Goal: Task Accomplishment & Management: Manage account settings

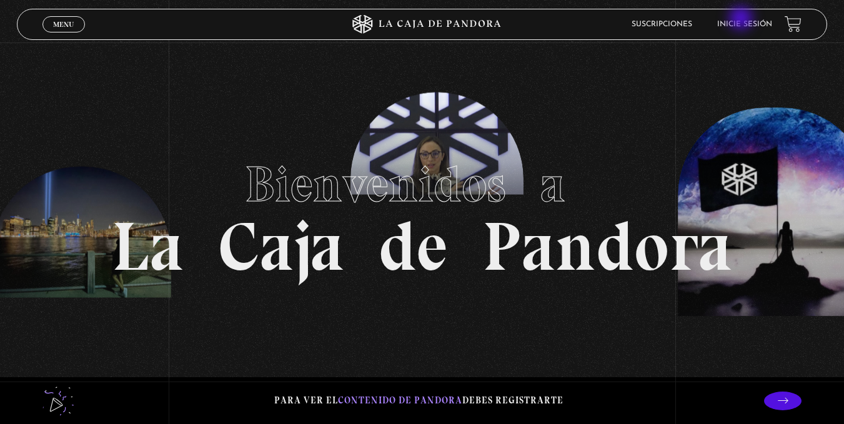
click at [742, 19] on li "Inicie sesión" at bounding box center [744, 23] width 55 height 19
click at [772, 25] on link "Inicie sesión" at bounding box center [744, 24] width 55 height 7
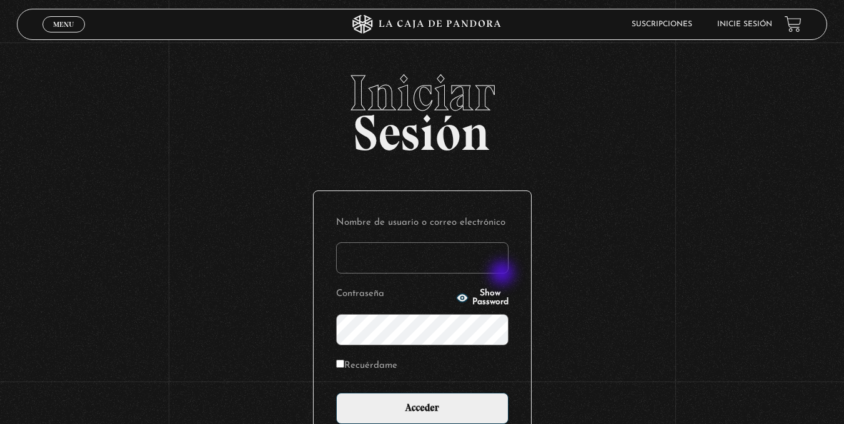
type input "kren15"
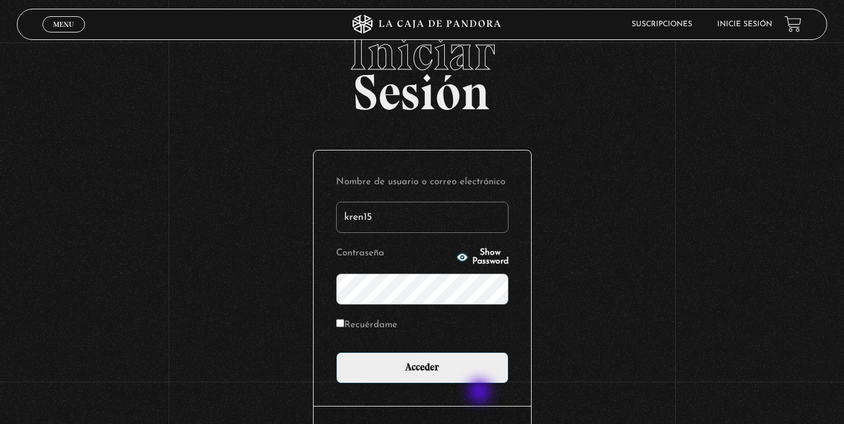
scroll to position [62, 0]
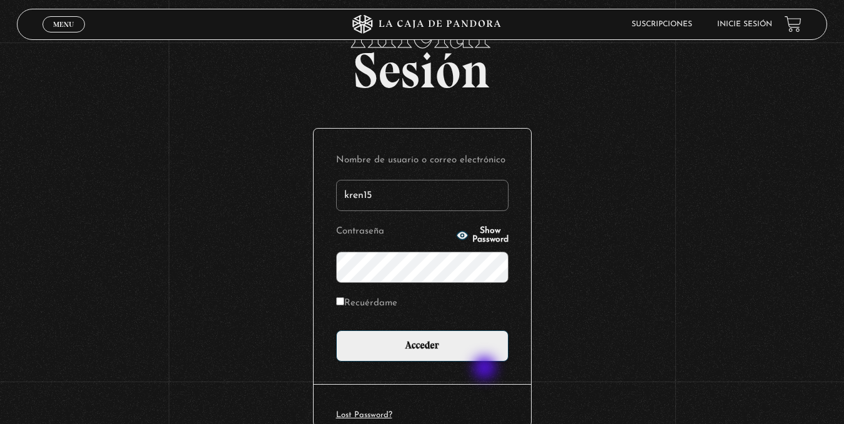
click at [486, 369] on div "Nombre de usuario o correo electrónico kren15 Contraseña Show Password Recuérda…" at bounding box center [422, 257] width 217 height 256
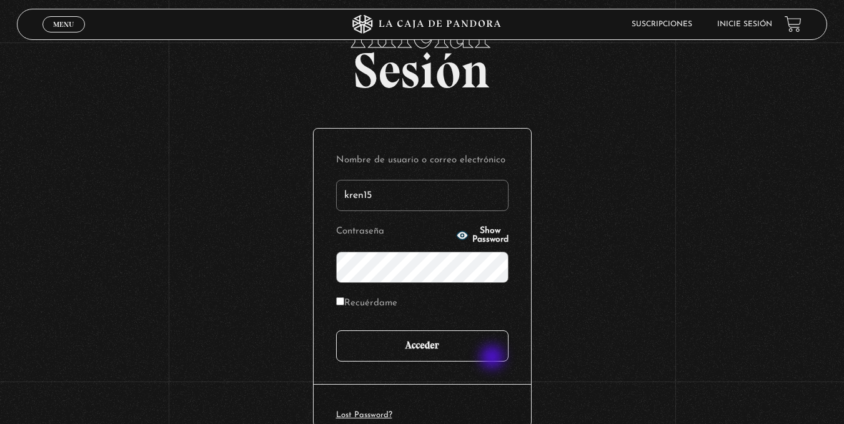
click at [493, 358] on input "Acceder" at bounding box center [422, 345] width 172 height 31
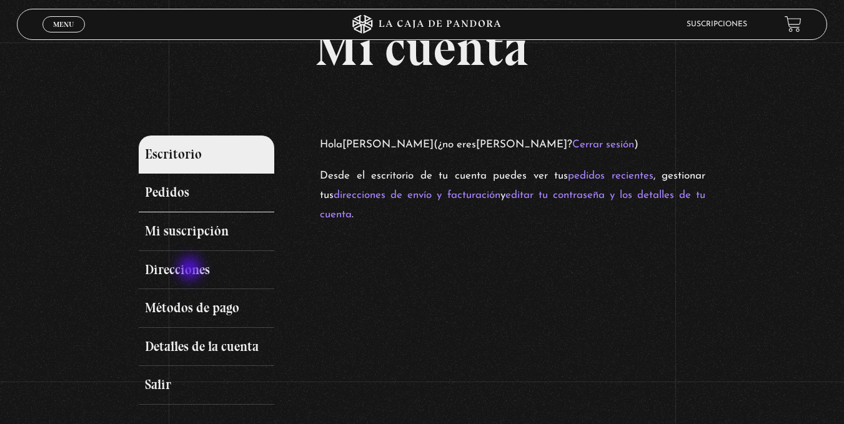
scroll to position [62, 0]
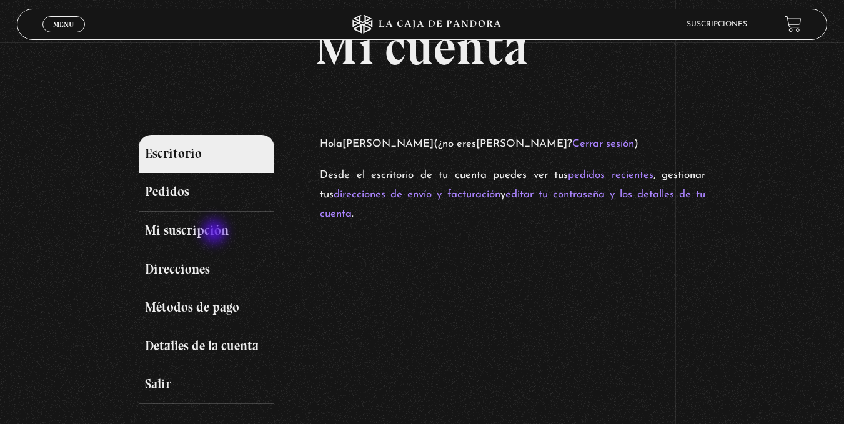
click at [215, 233] on link "Mi suscripción" at bounding box center [207, 231] width 136 height 39
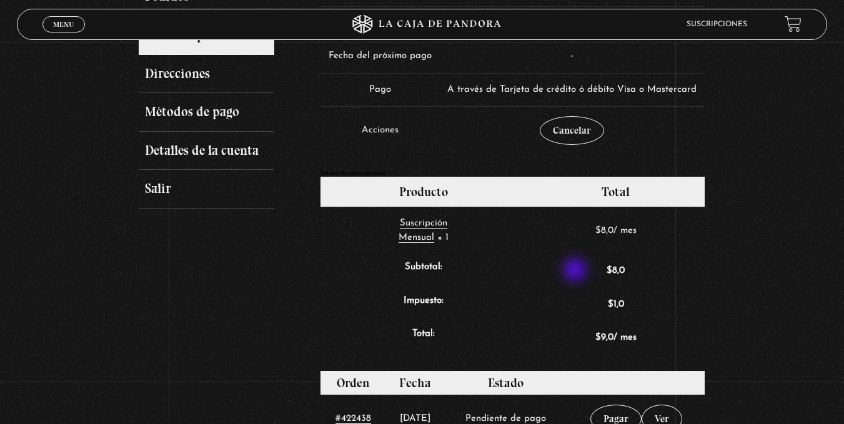
scroll to position [250, 0]
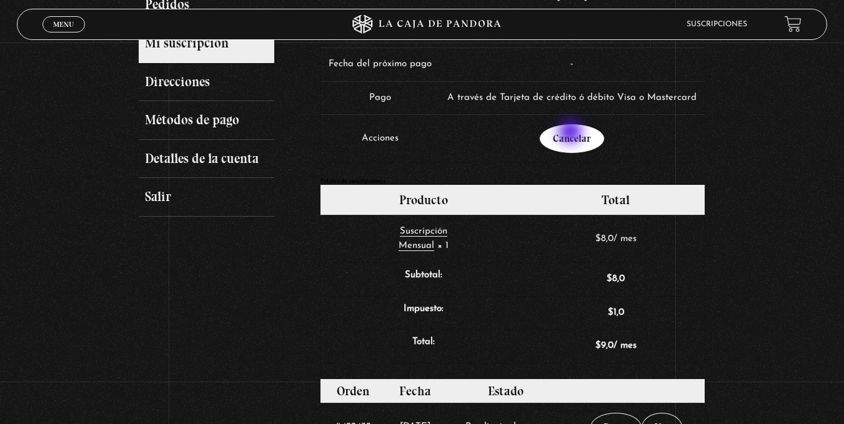
click at [571, 133] on link "Cancelar" at bounding box center [572, 138] width 64 height 29
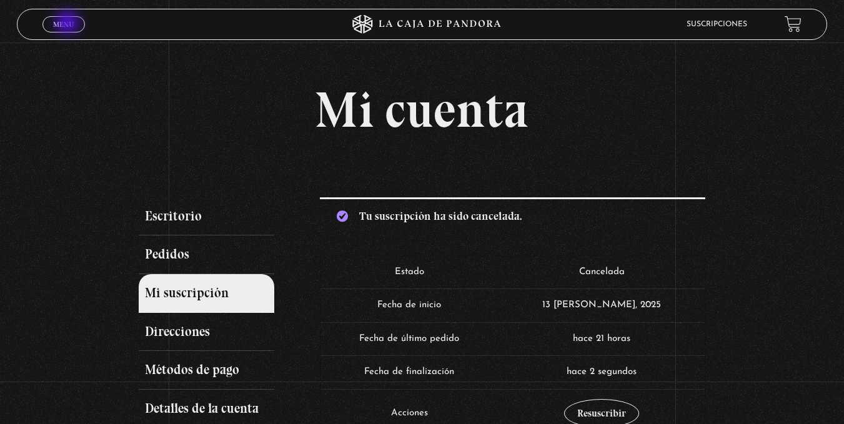
click at [69, 24] on span "Menu" at bounding box center [63, 24] width 21 height 7
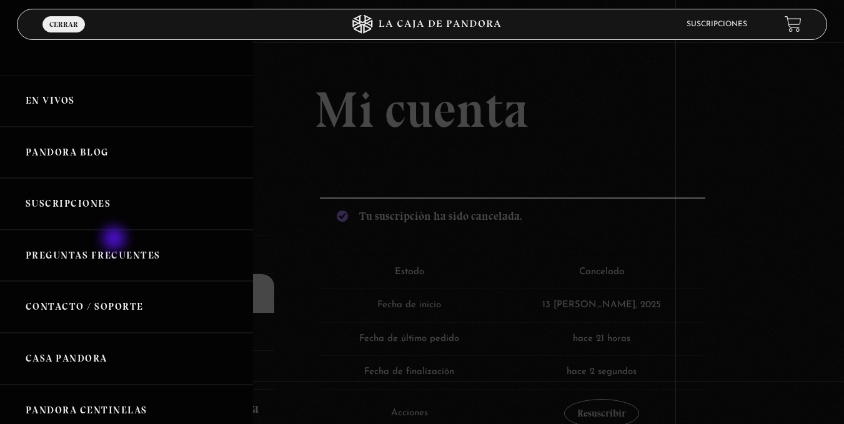
scroll to position [304, 0]
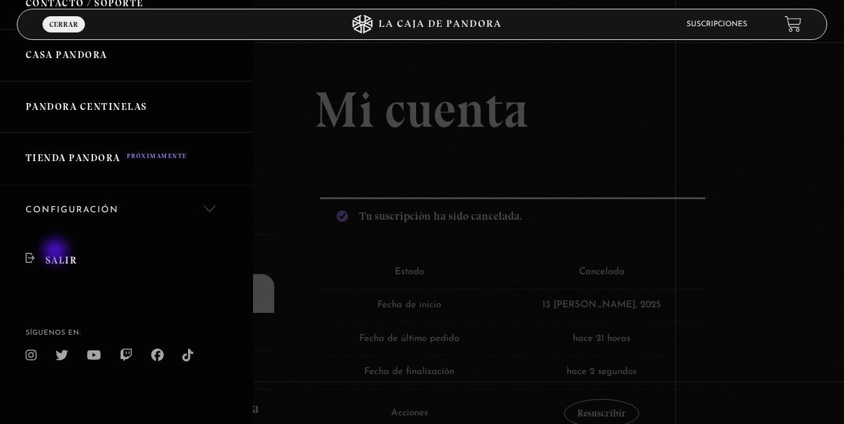
click at [57, 252] on link "Salir" at bounding box center [126, 260] width 253 height 51
